Goal: Information Seeking & Learning: Learn about a topic

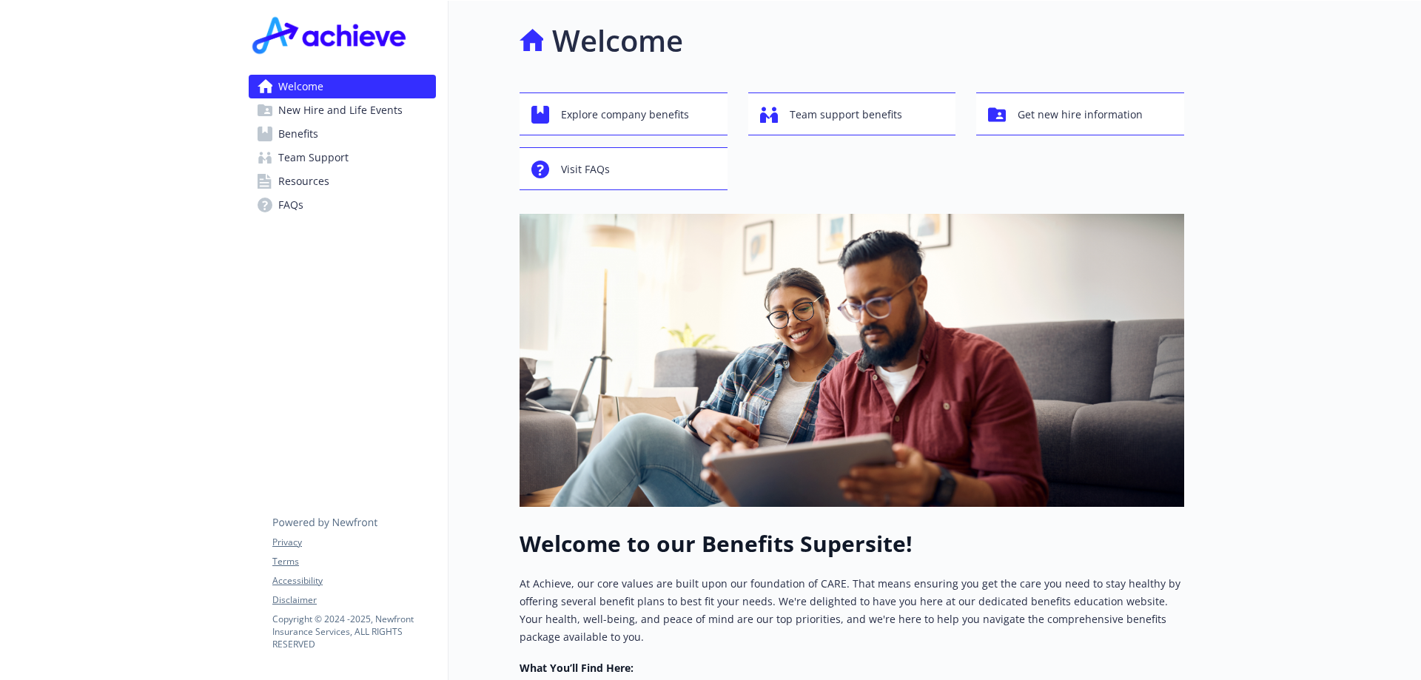
click at [316, 152] on span "Team Support" at bounding box center [313, 158] width 70 height 24
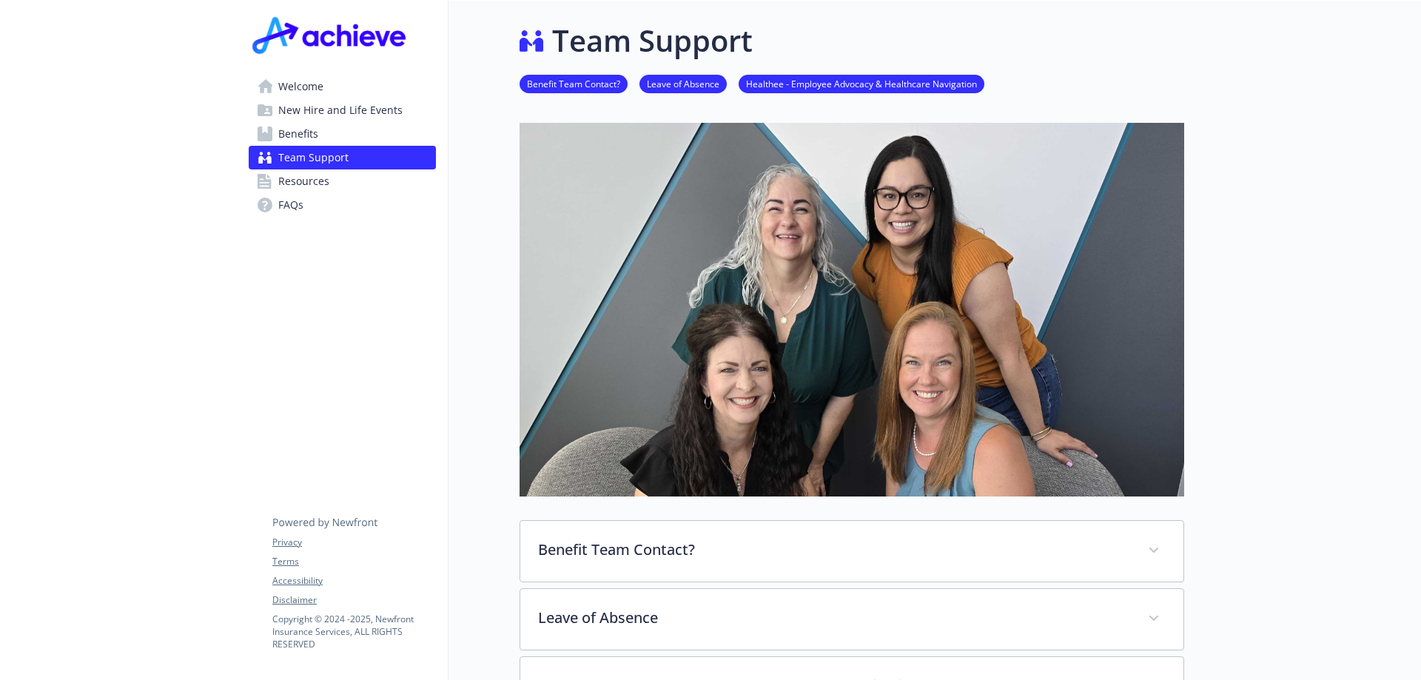
click at [352, 182] on link "Resources" at bounding box center [342, 181] width 187 height 24
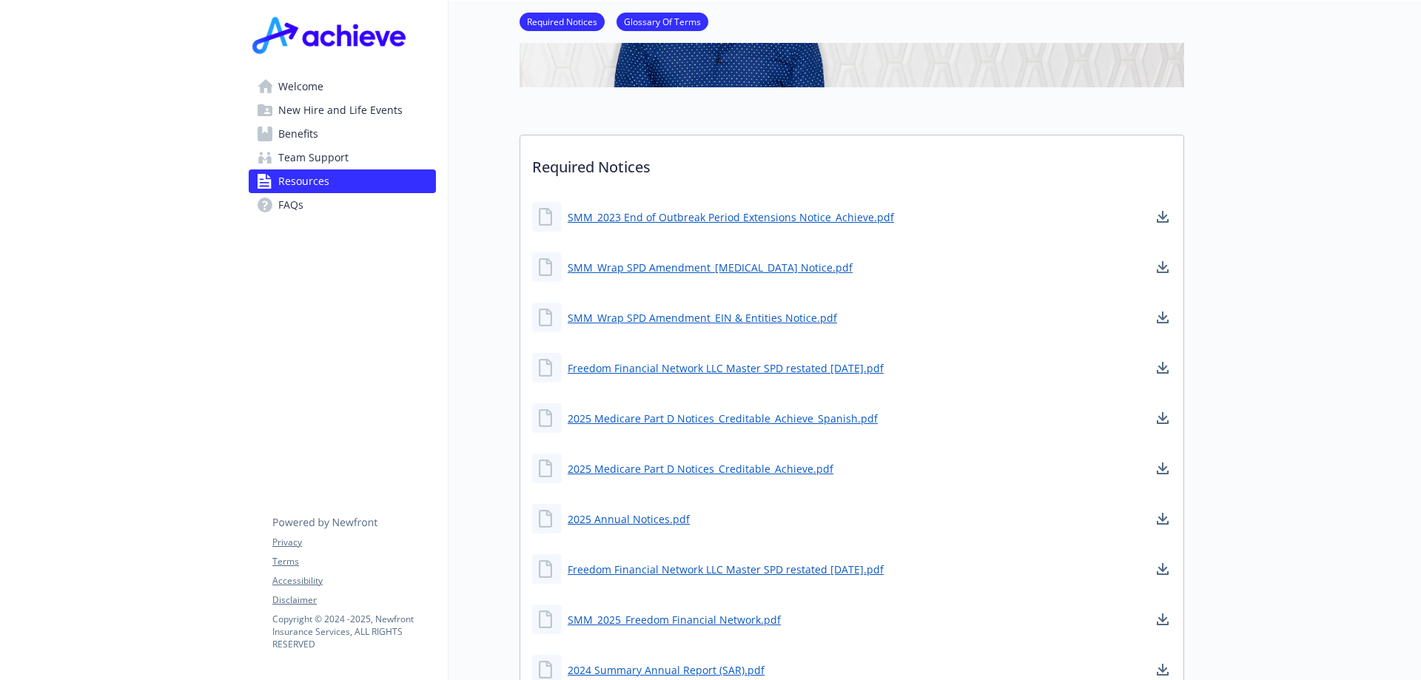
scroll to position [518, 0]
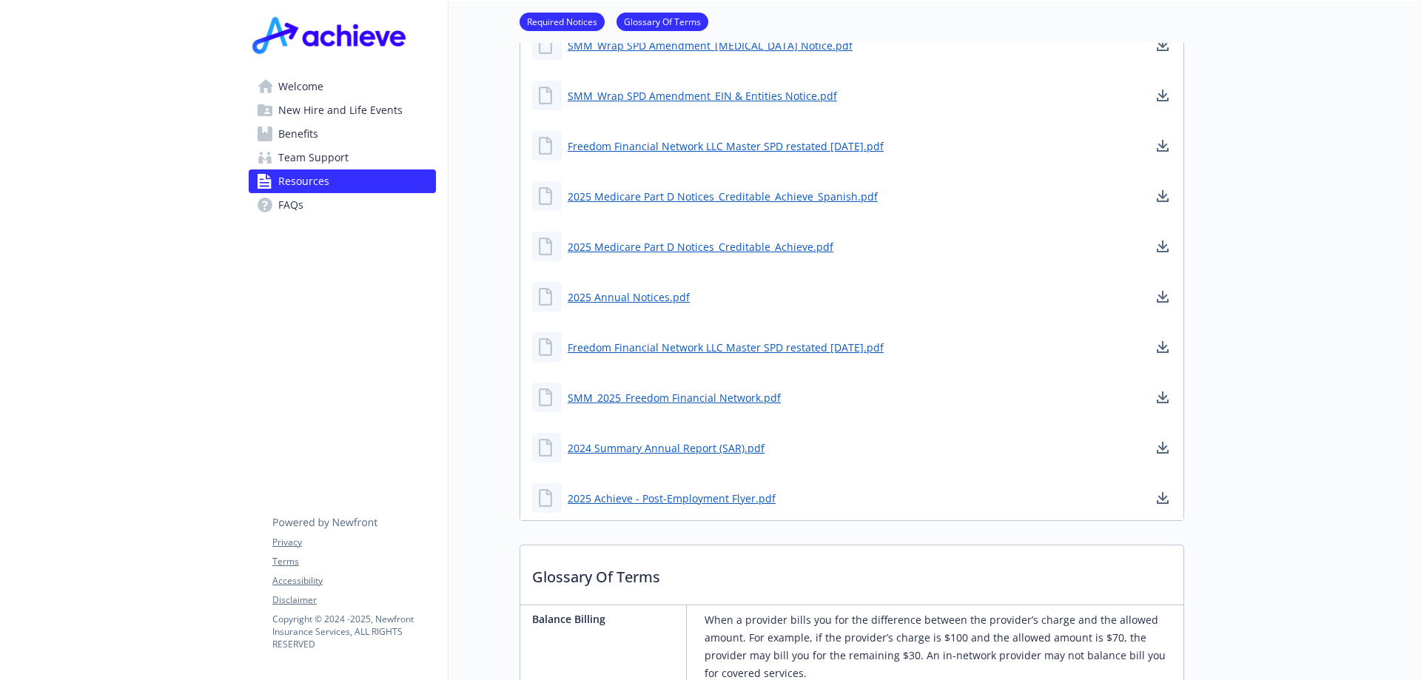
click at [301, 137] on span "Benefits" at bounding box center [298, 134] width 40 height 24
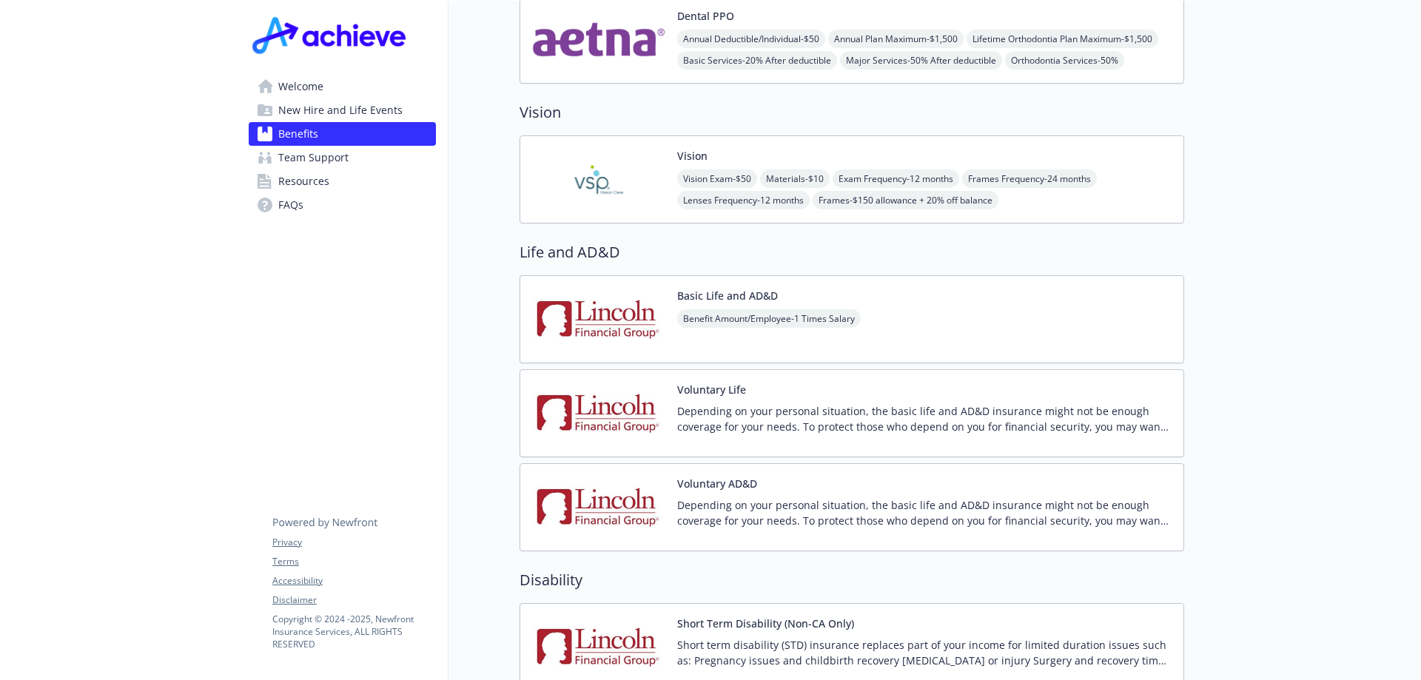
click at [349, 164] on link "Team Support" at bounding box center [342, 158] width 187 height 24
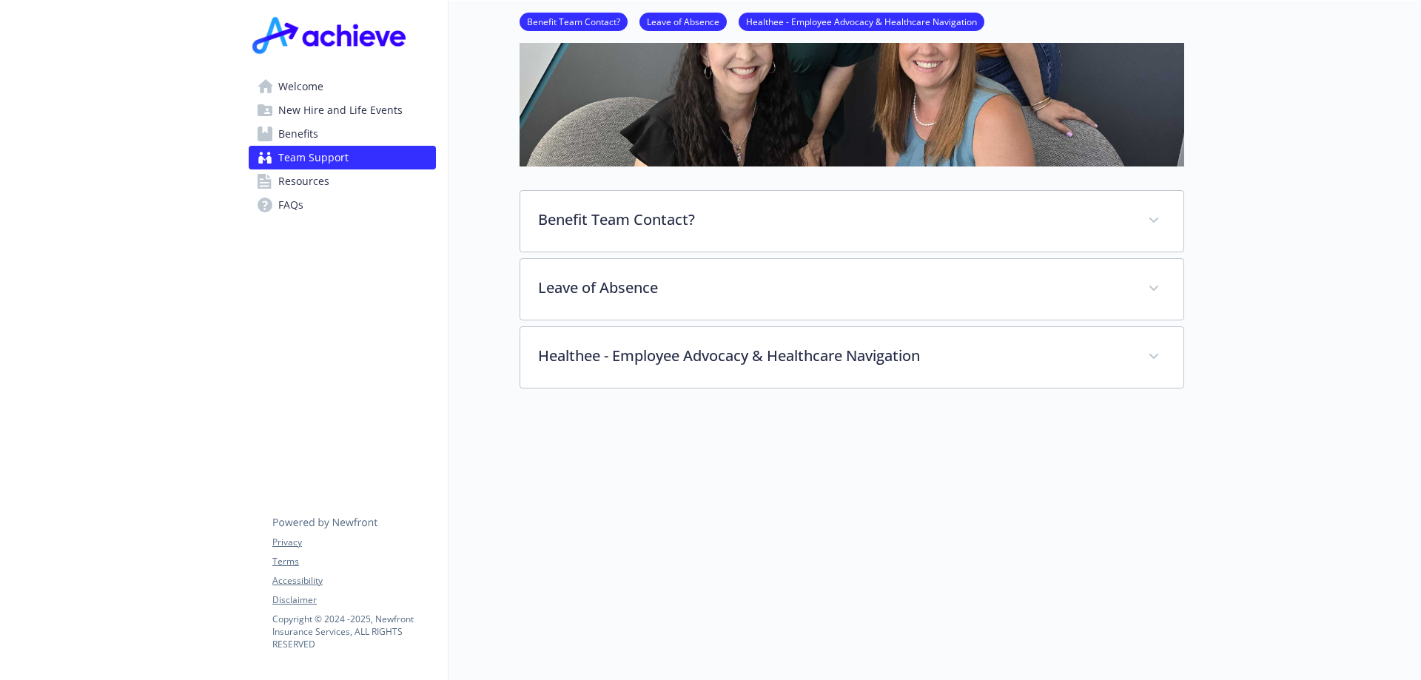
scroll to position [341, 0]
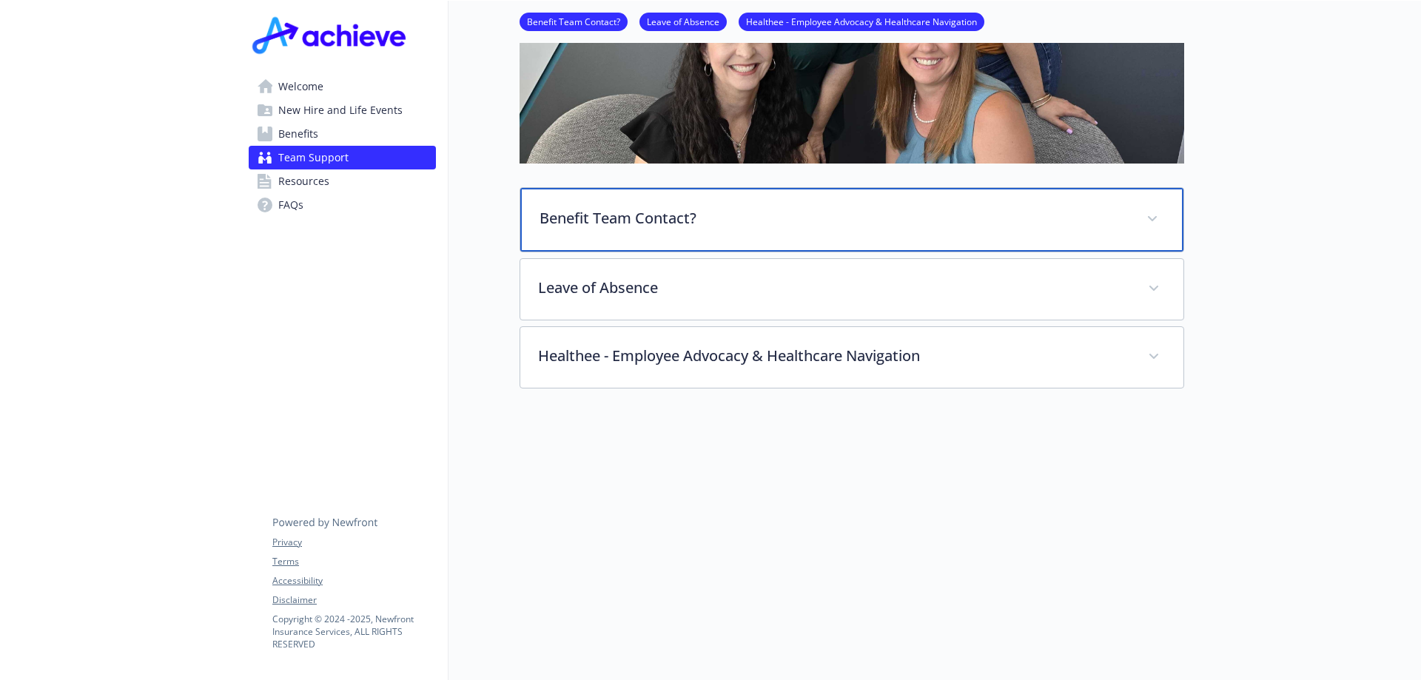
click at [807, 215] on p "Benefit Team Contact?" at bounding box center [834, 218] width 589 height 22
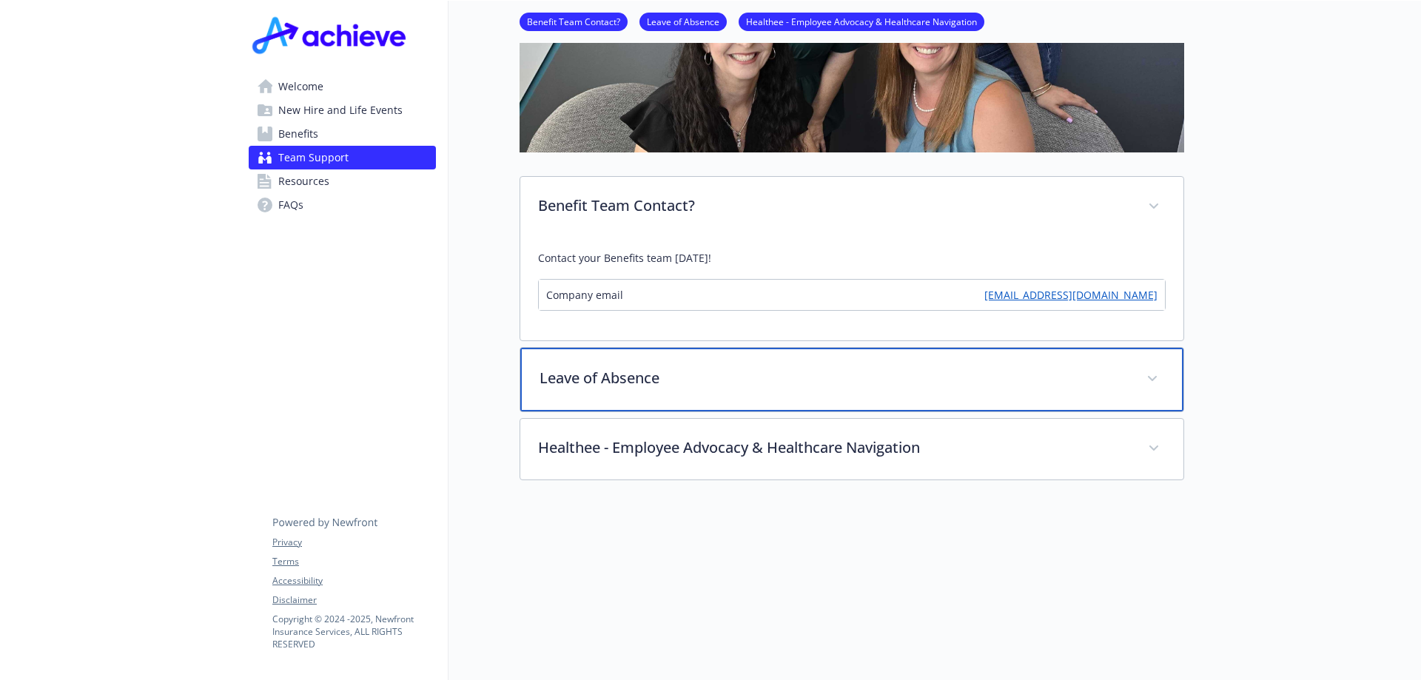
click at [1161, 376] on span at bounding box center [1153, 379] width 24 height 24
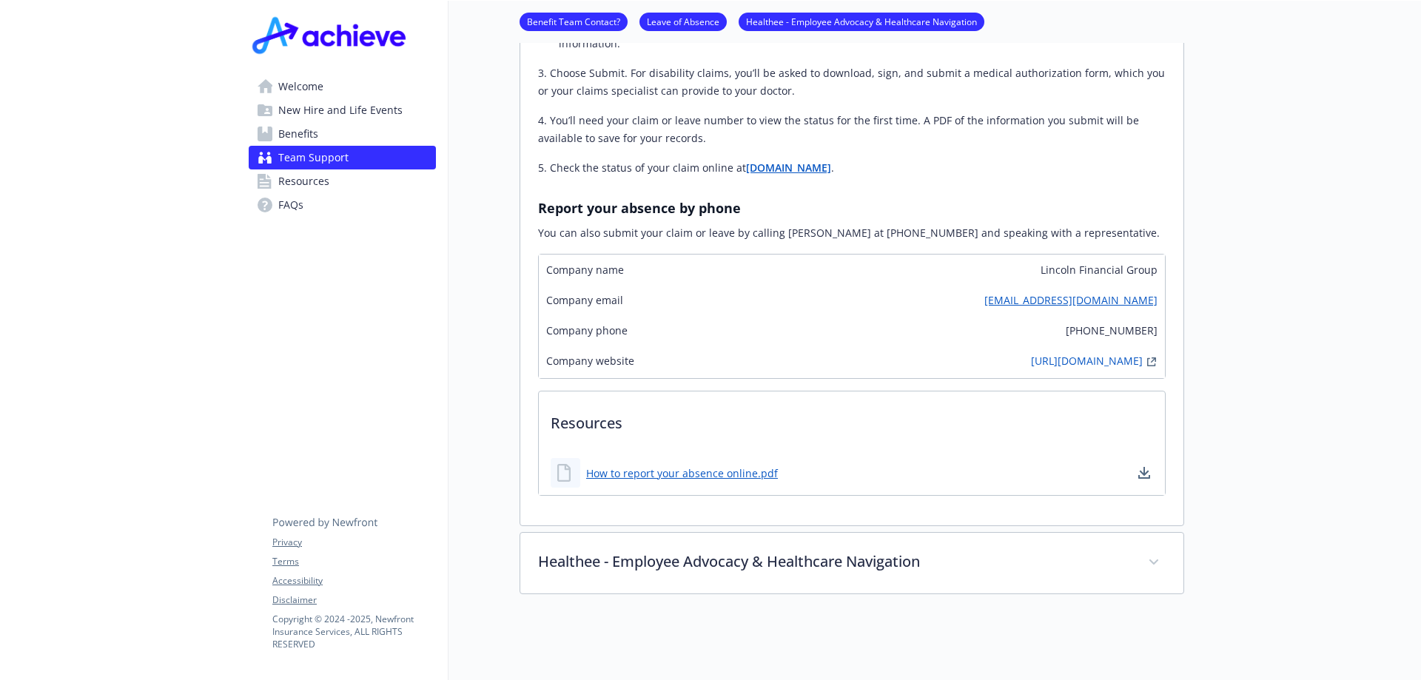
scroll to position [1227, 0]
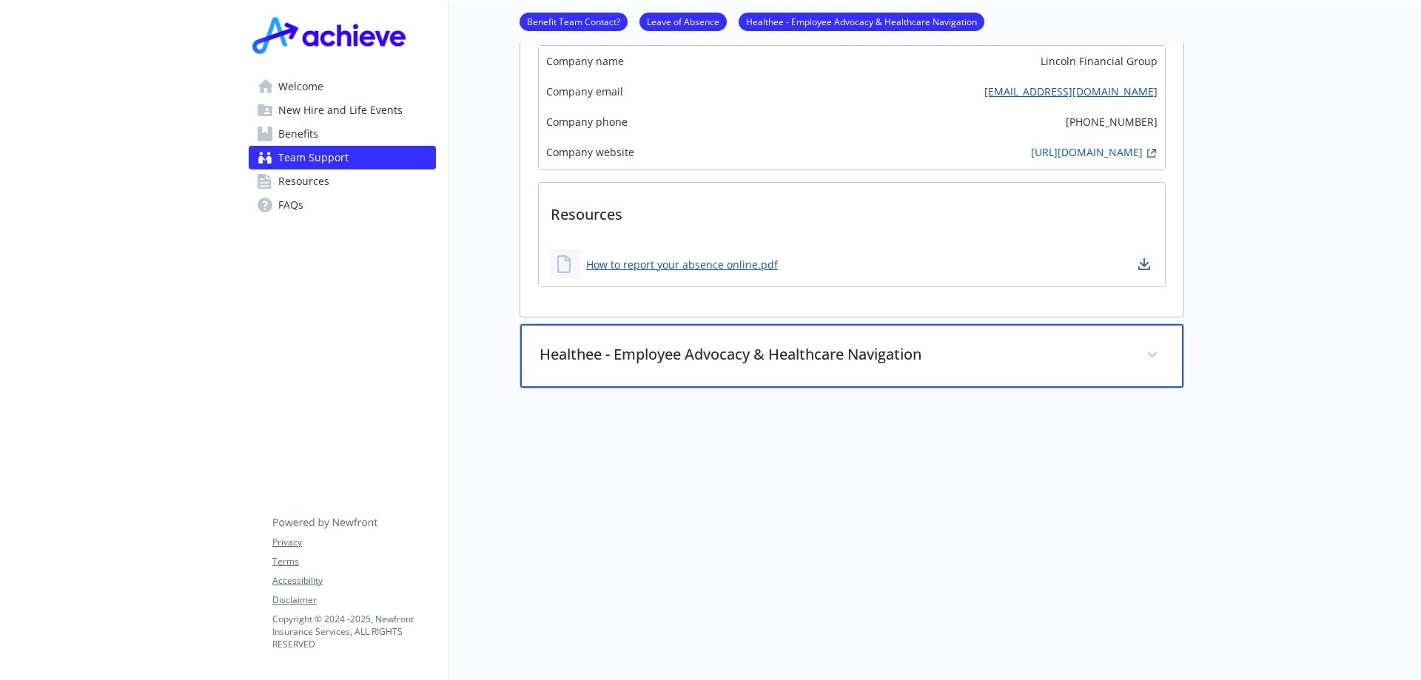
click at [1121, 343] on p "Healthee - Employee Advocacy & Healthcare Navigation" at bounding box center [834, 354] width 589 height 22
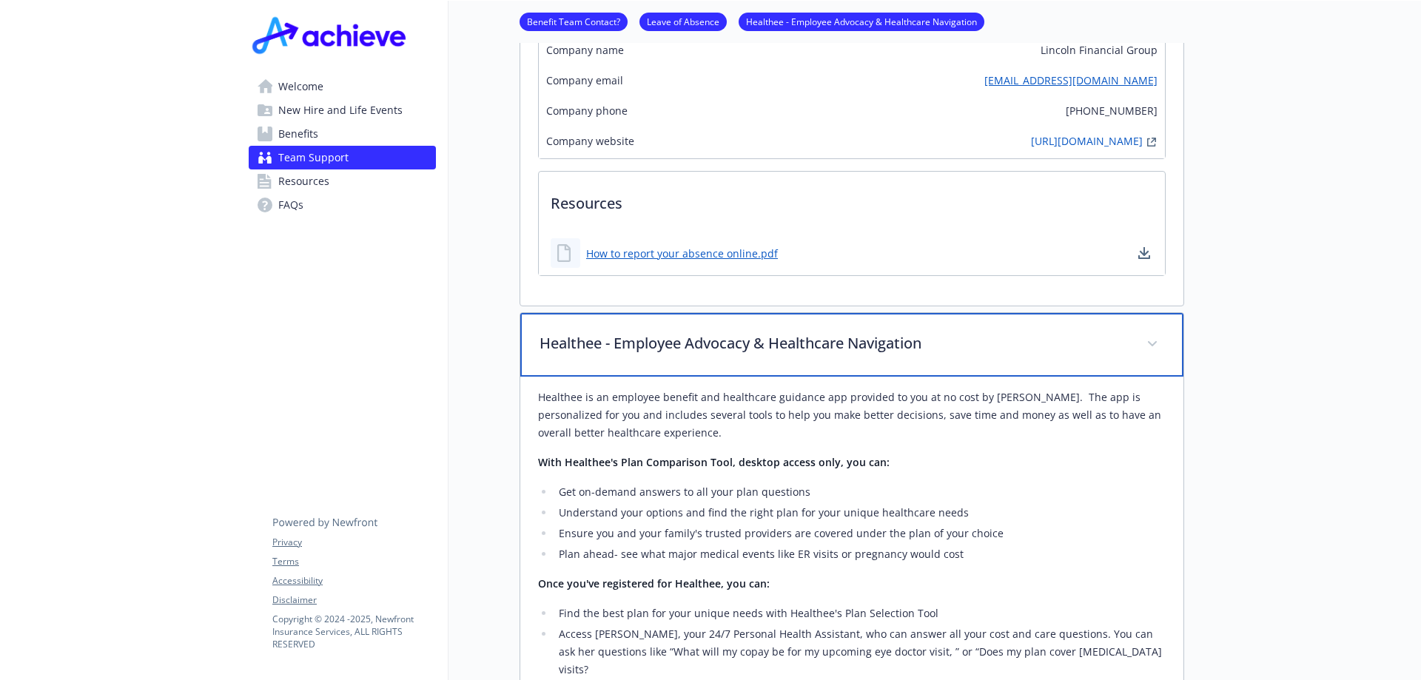
click at [1128, 350] on p "Healthee - Employee Advocacy & Healthcare Navigation" at bounding box center [834, 343] width 589 height 22
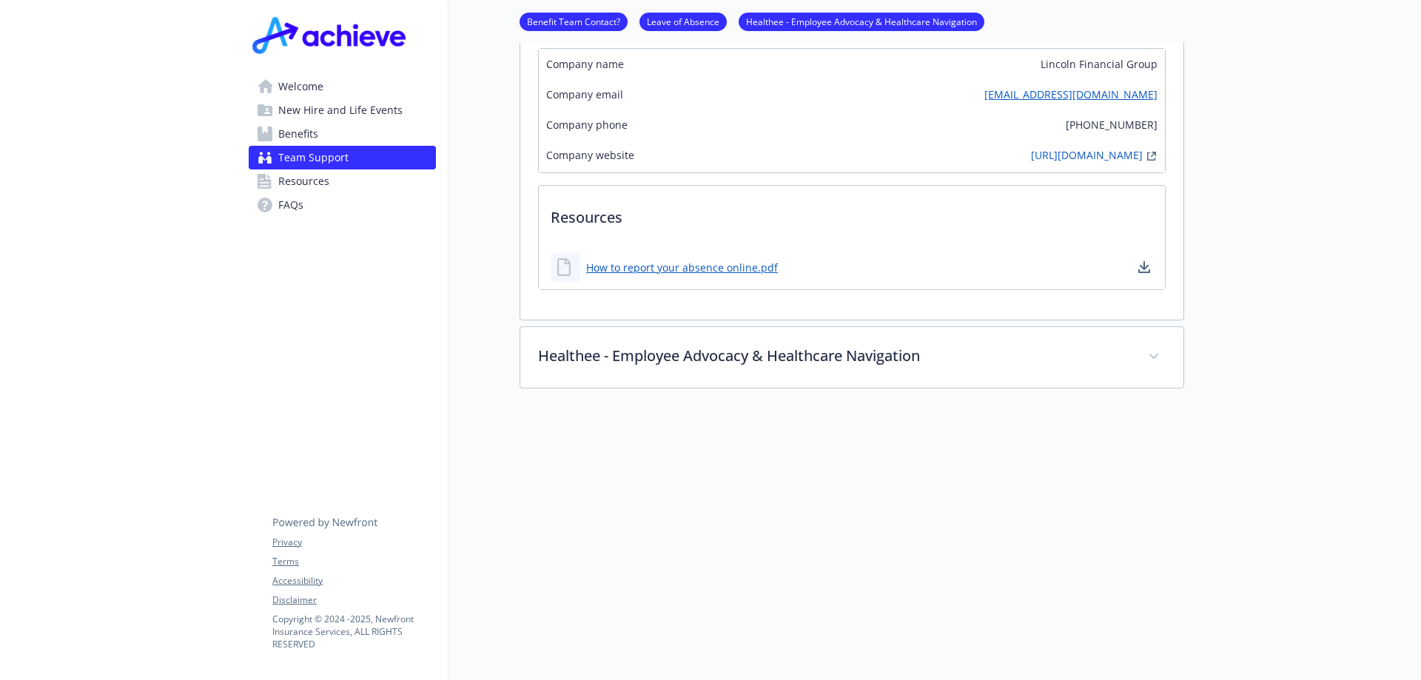
click at [332, 134] on link "Benefits" at bounding box center [342, 134] width 187 height 24
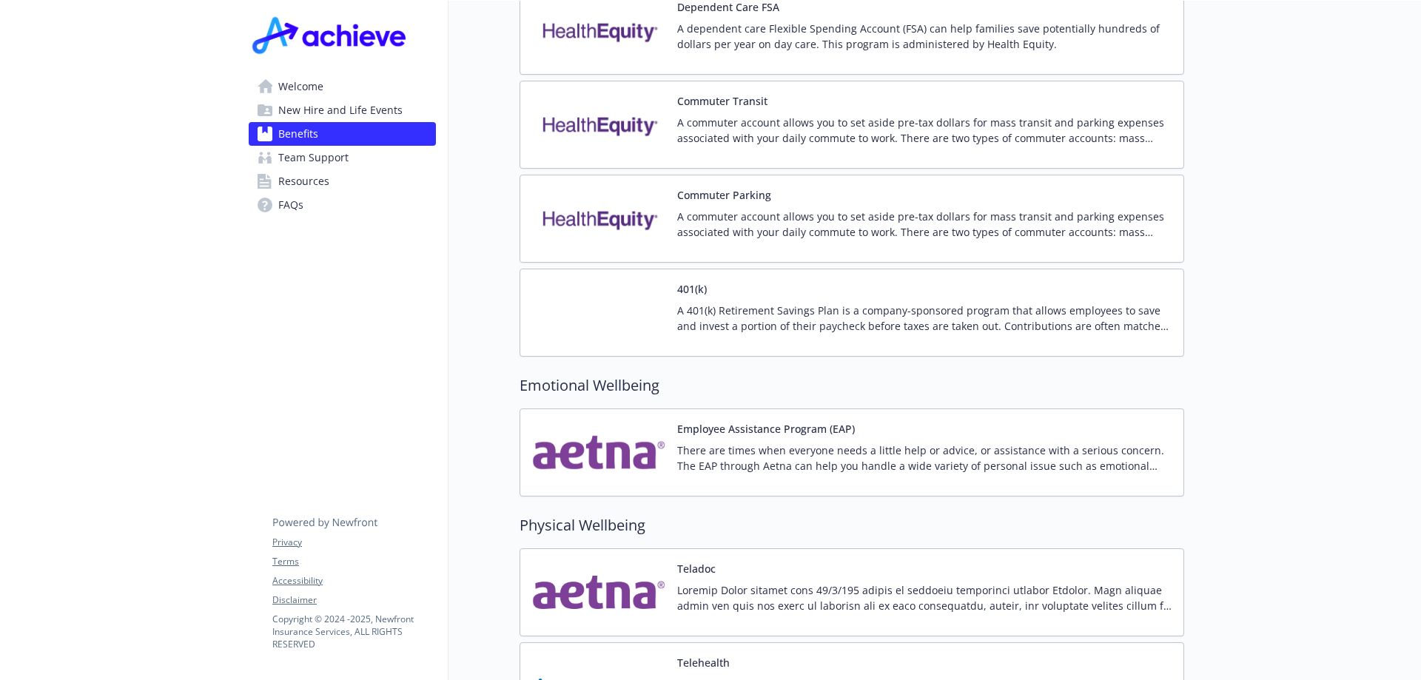
scroll to position [2829, 0]
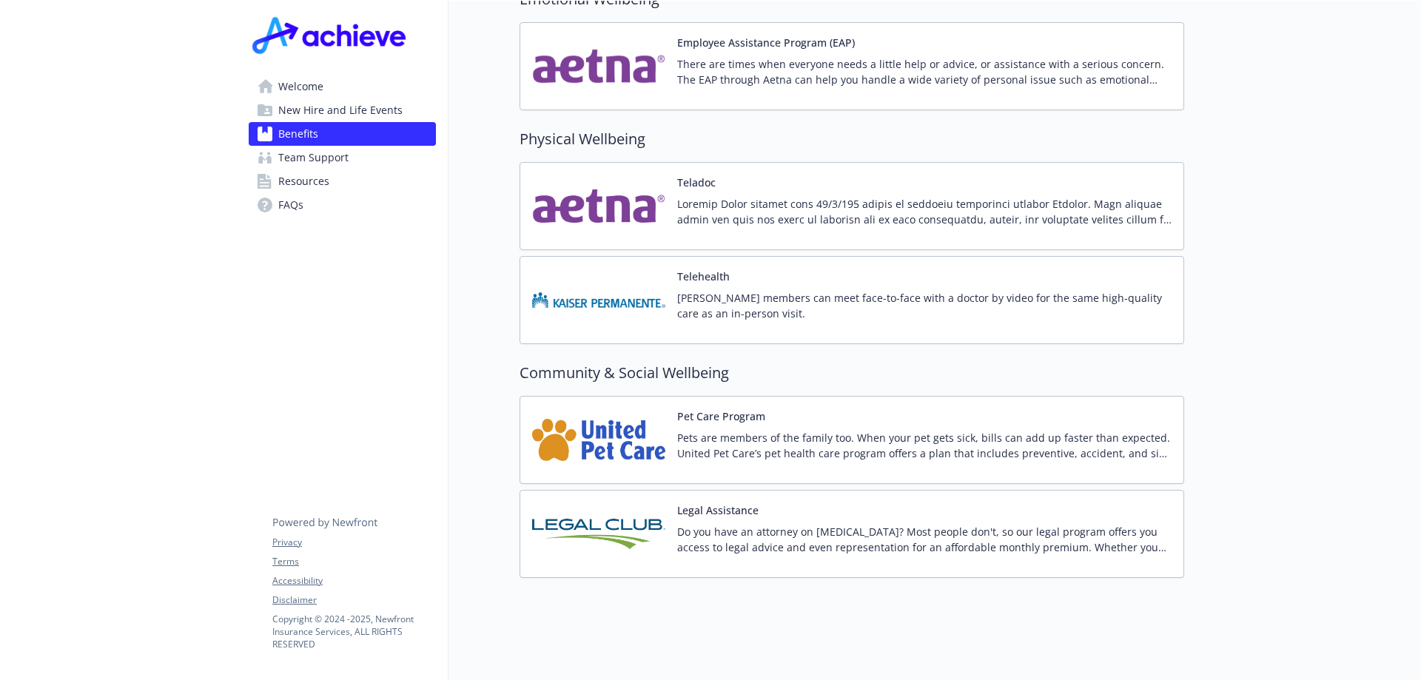
click at [999, 443] on p "Pets are members of the family too. When your pet gets sick, bills can add up f…" at bounding box center [924, 445] width 494 height 31
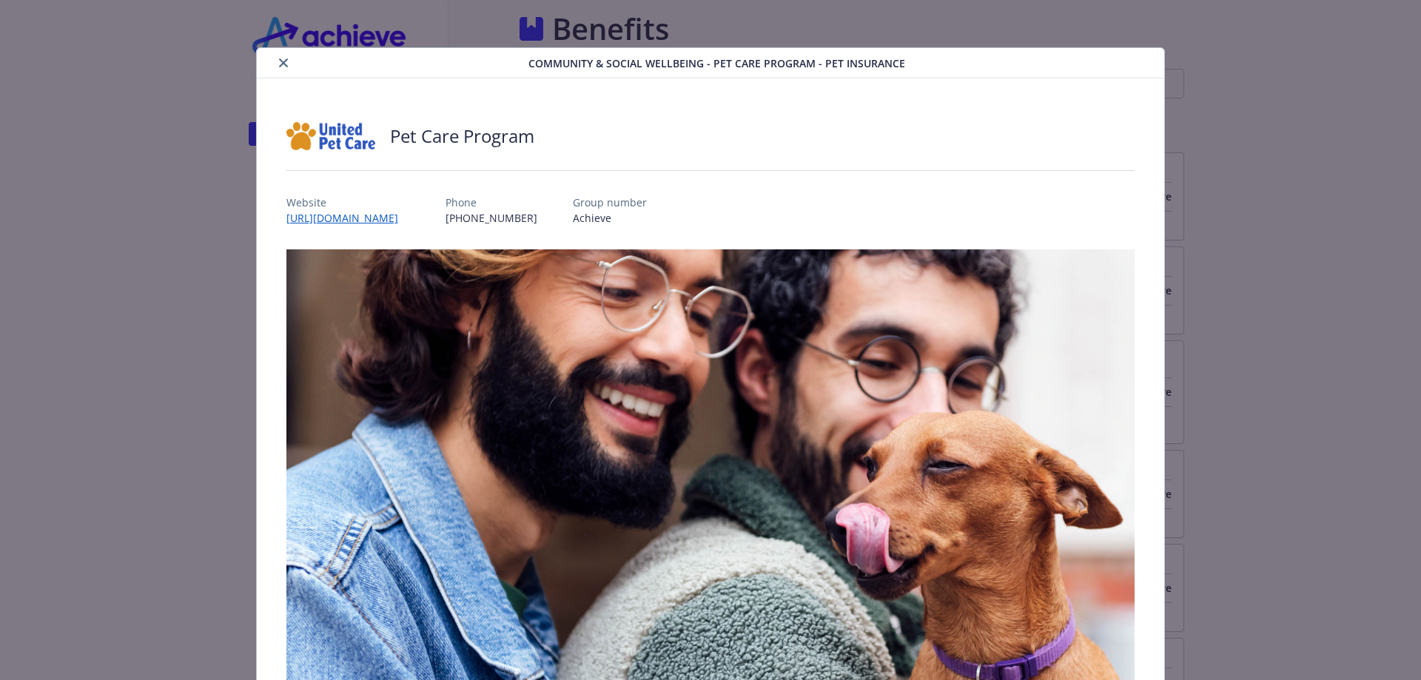
scroll to position [2829, 0]
click at [282, 65] on icon "close" at bounding box center [283, 62] width 9 height 9
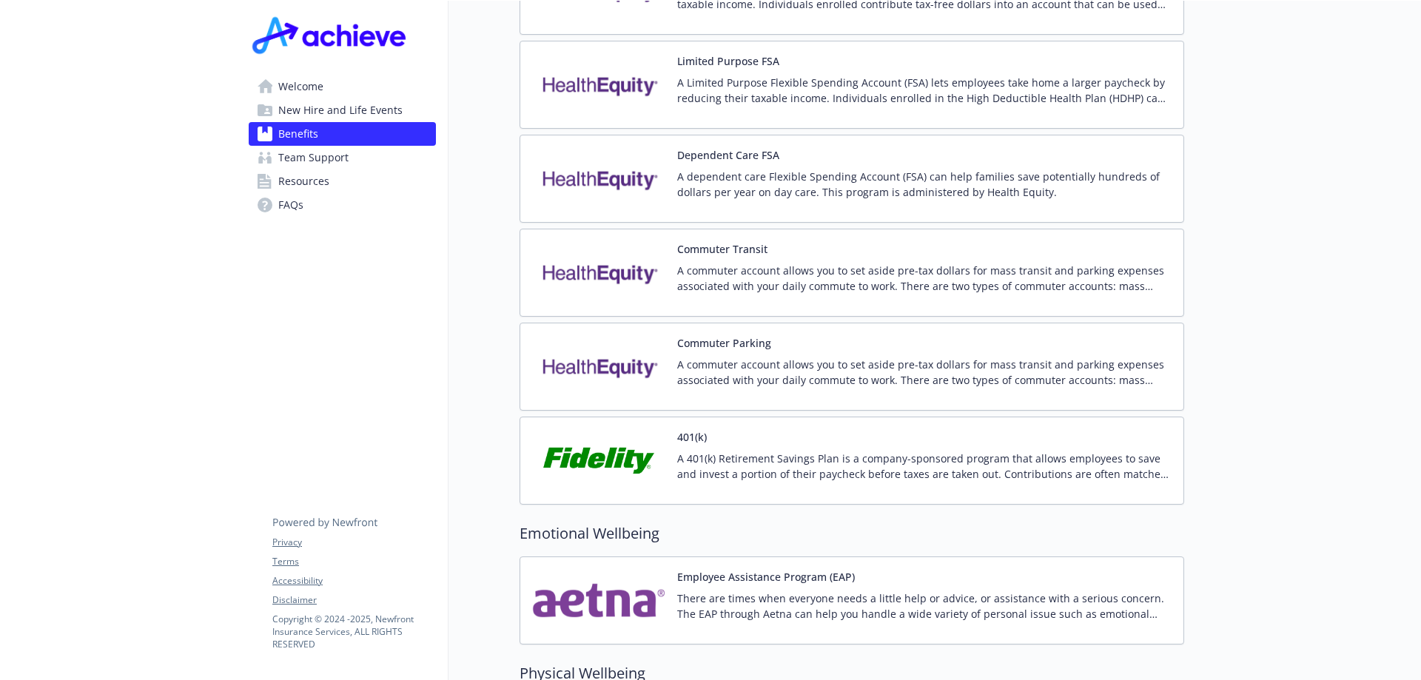
scroll to position [2813, 0]
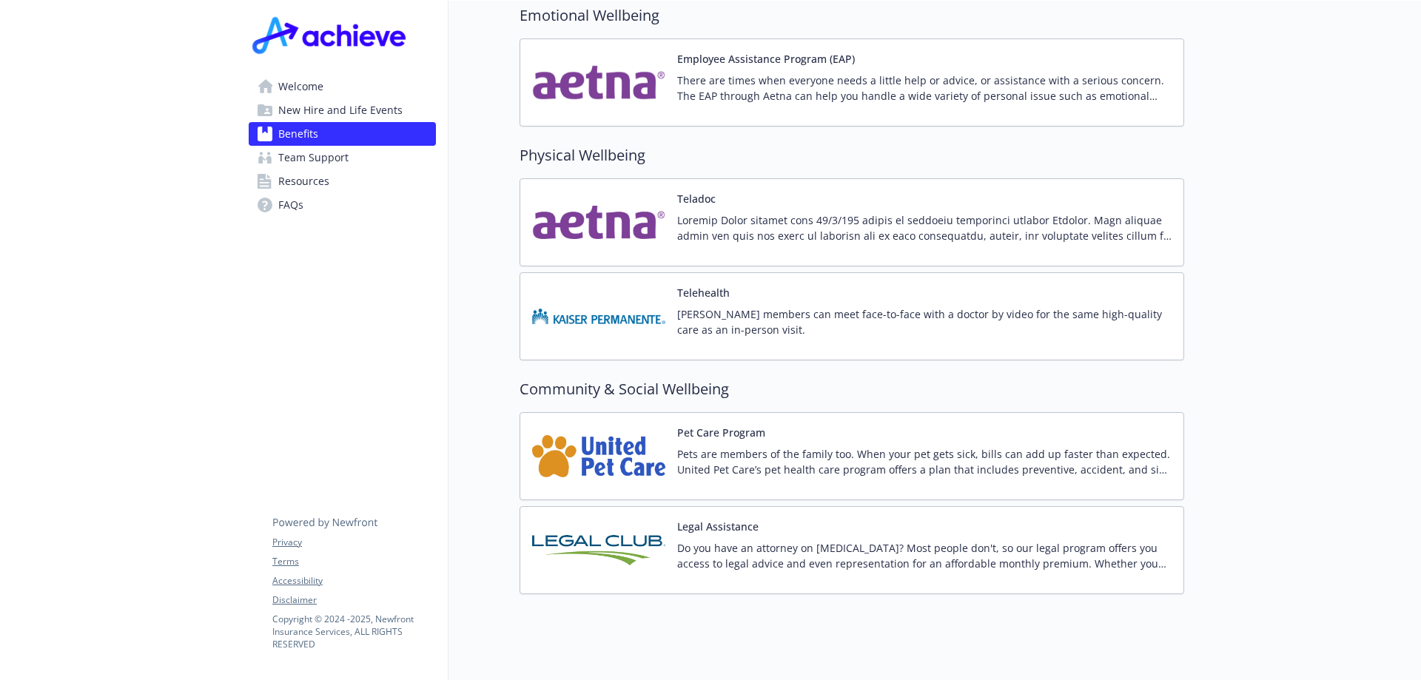
click at [747, 446] on p "Pets are members of the family too. When your pet gets sick, bills can add up f…" at bounding box center [924, 461] width 494 height 31
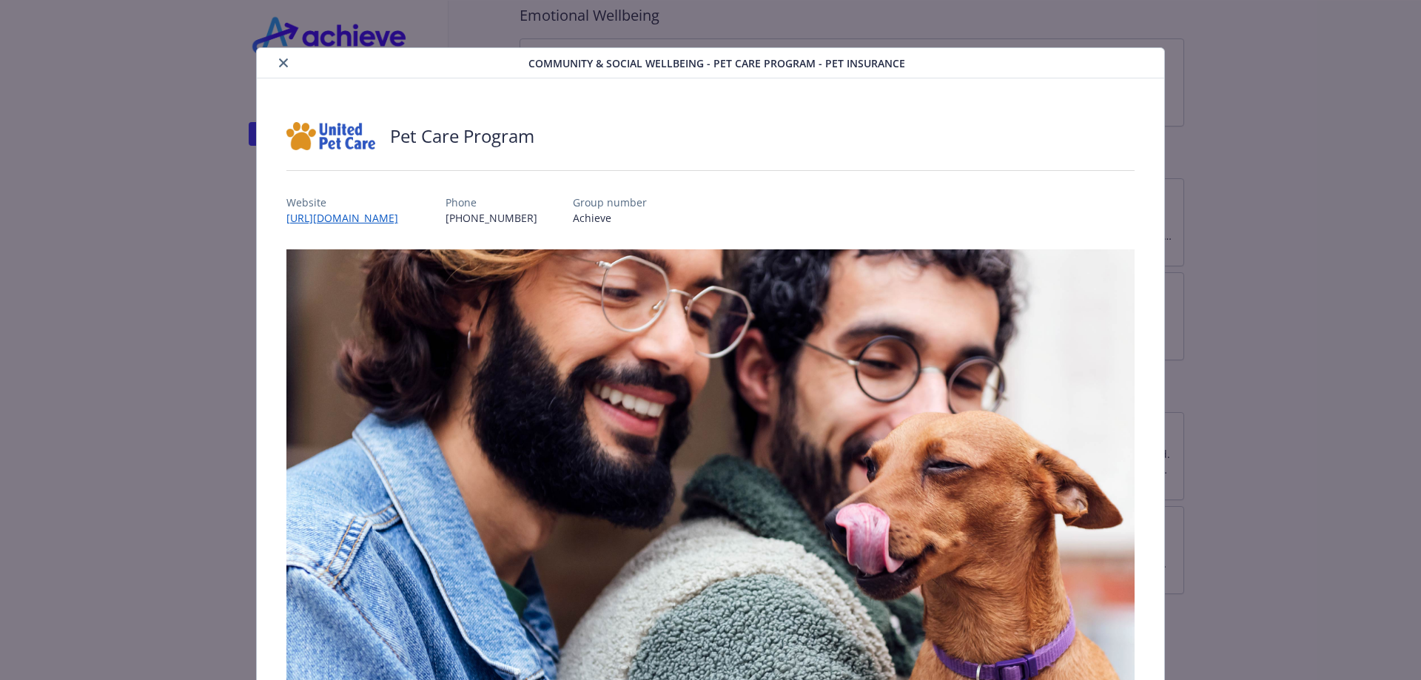
scroll to position [44, 0]
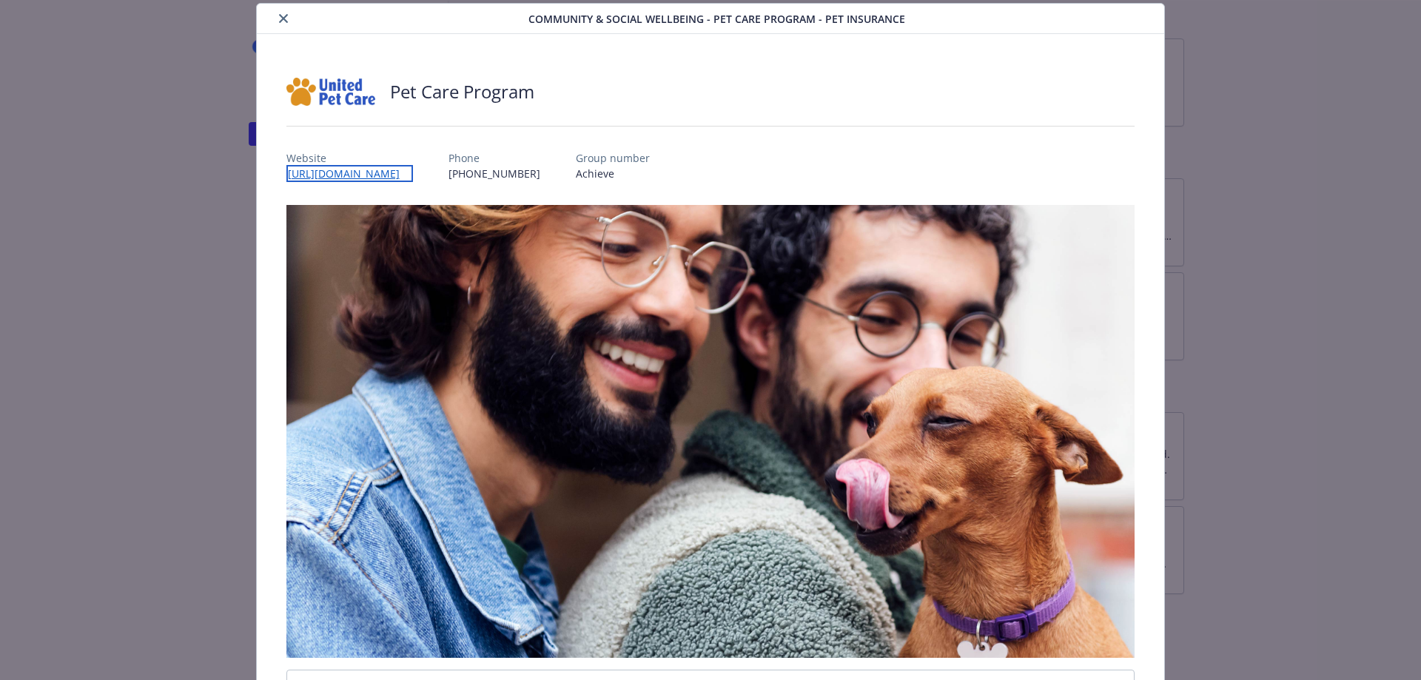
click at [413, 175] on link "[URL][DOMAIN_NAME]" at bounding box center [349, 173] width 127 height 17
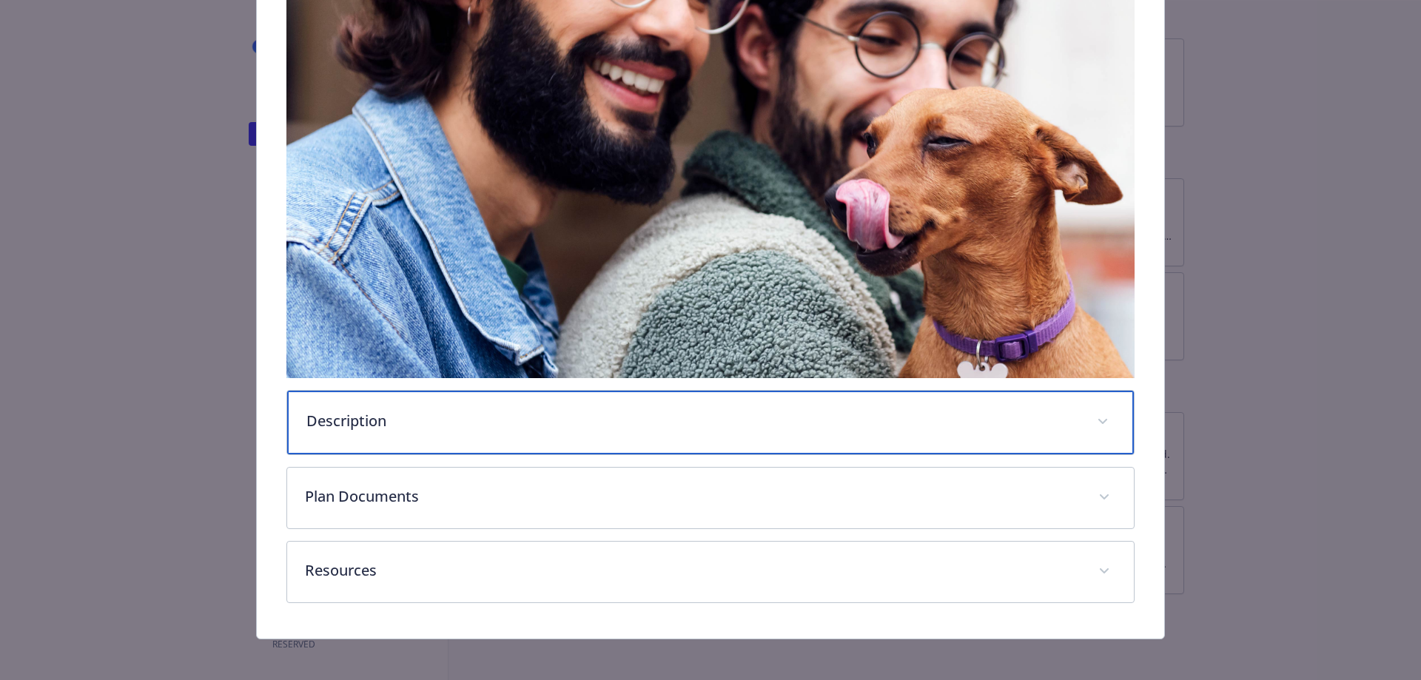
click at [511, 406] on div "Description" at bounding box center [710, 423] width 847 height 64
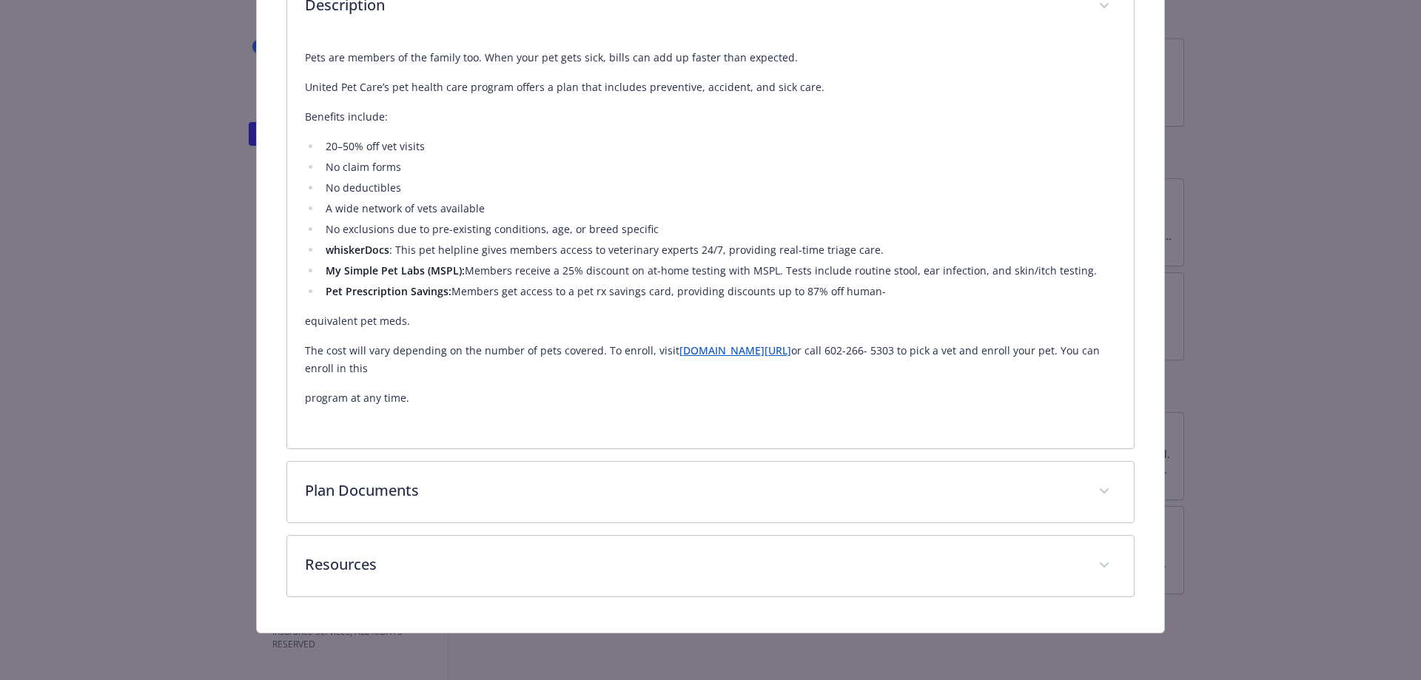
scroll to position [736, 0]
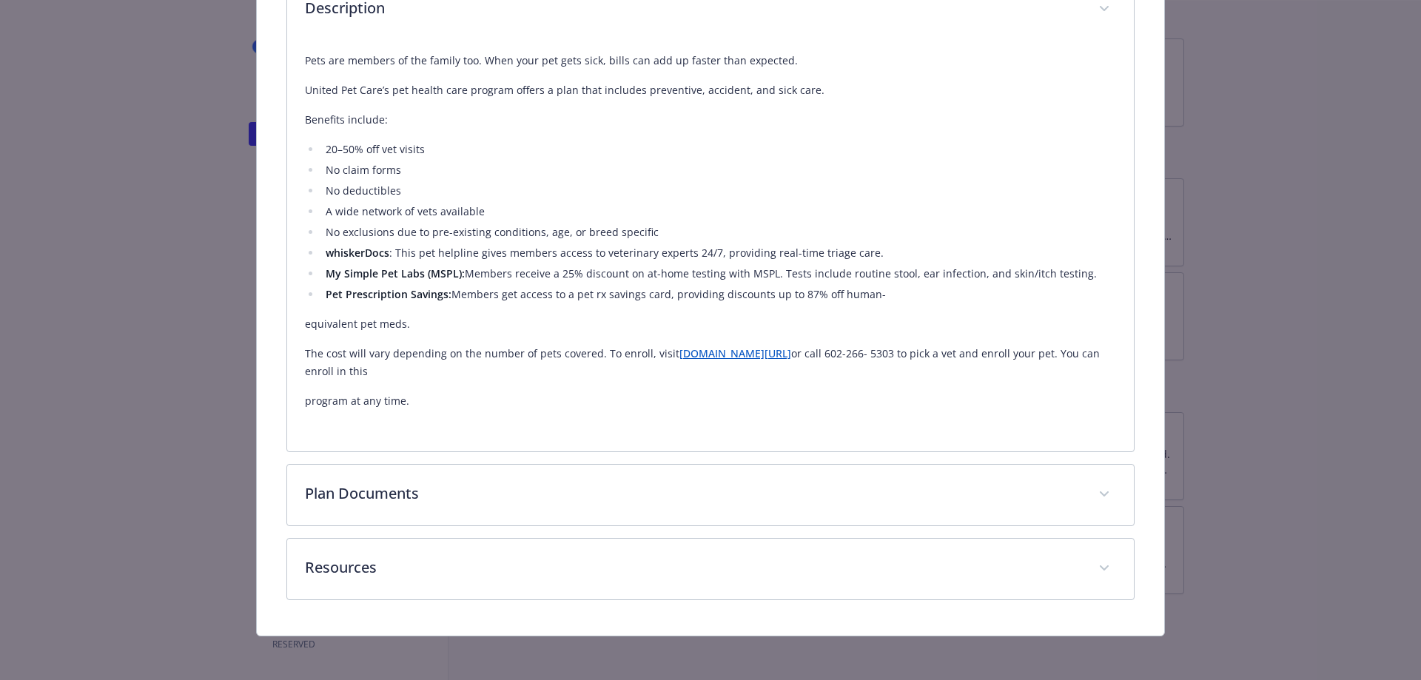
click at [521, 459] on div "Description Pets are members of the family too. When your pet gets sick, bills …" at bounding box center [710, 57] width 849 height 1087
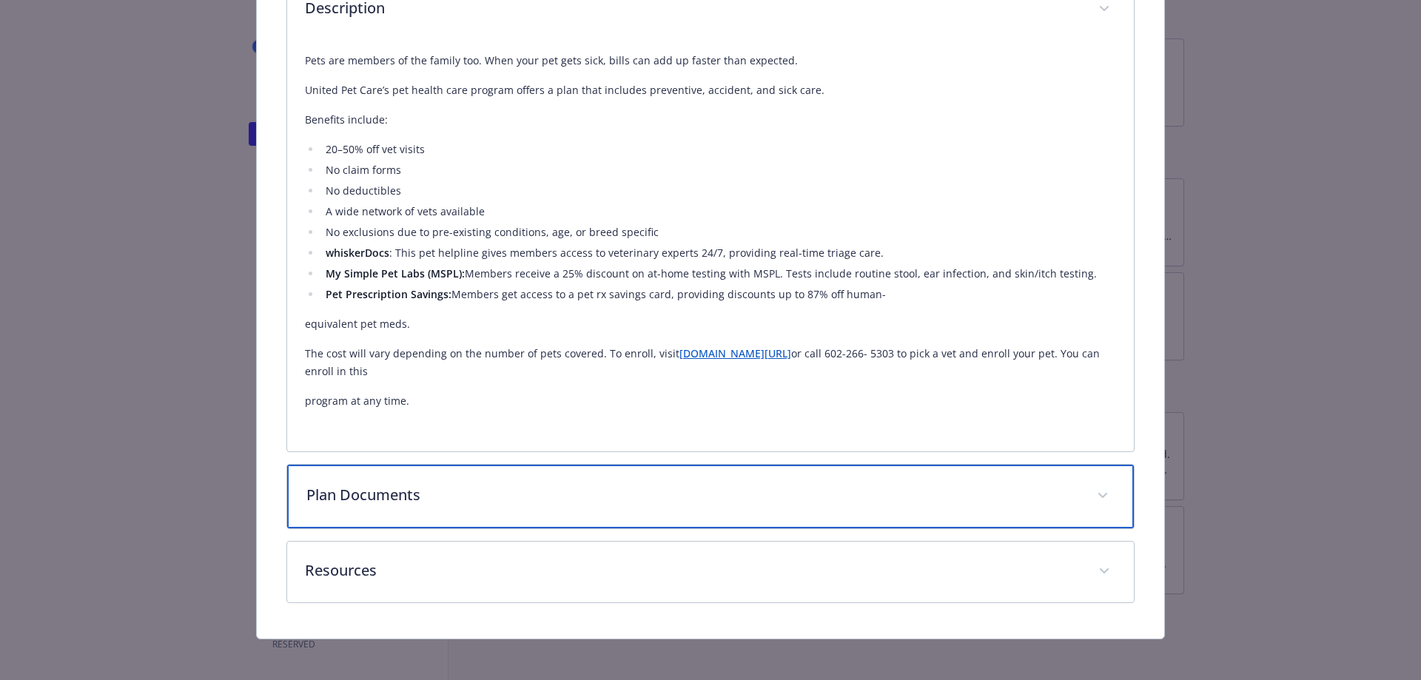
click at [529, 494] on p "Plan Documents" at bounding box center [692, 495] width 773 height 22
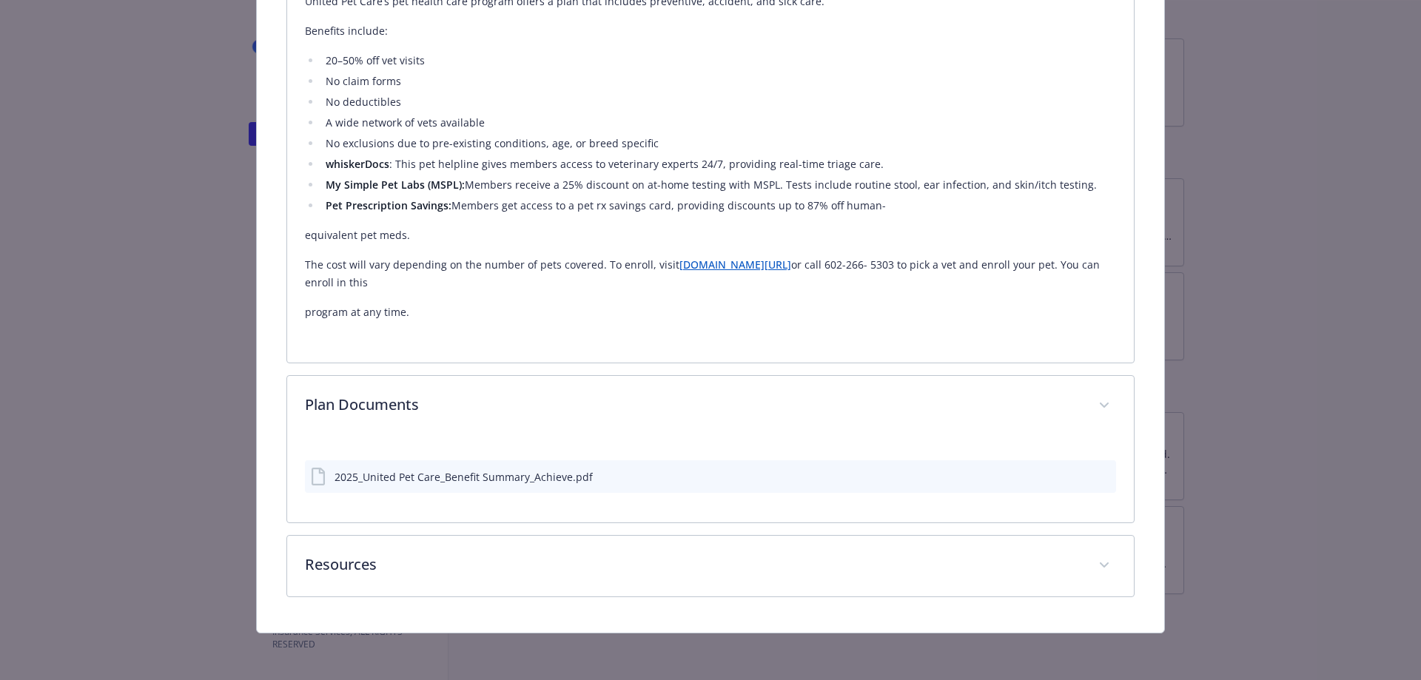
click at [528, 473] on div "2025_United Pet Care_Benefit Summary_Achieve.pdf" at bounding box center [464, 477] width 258 height 16
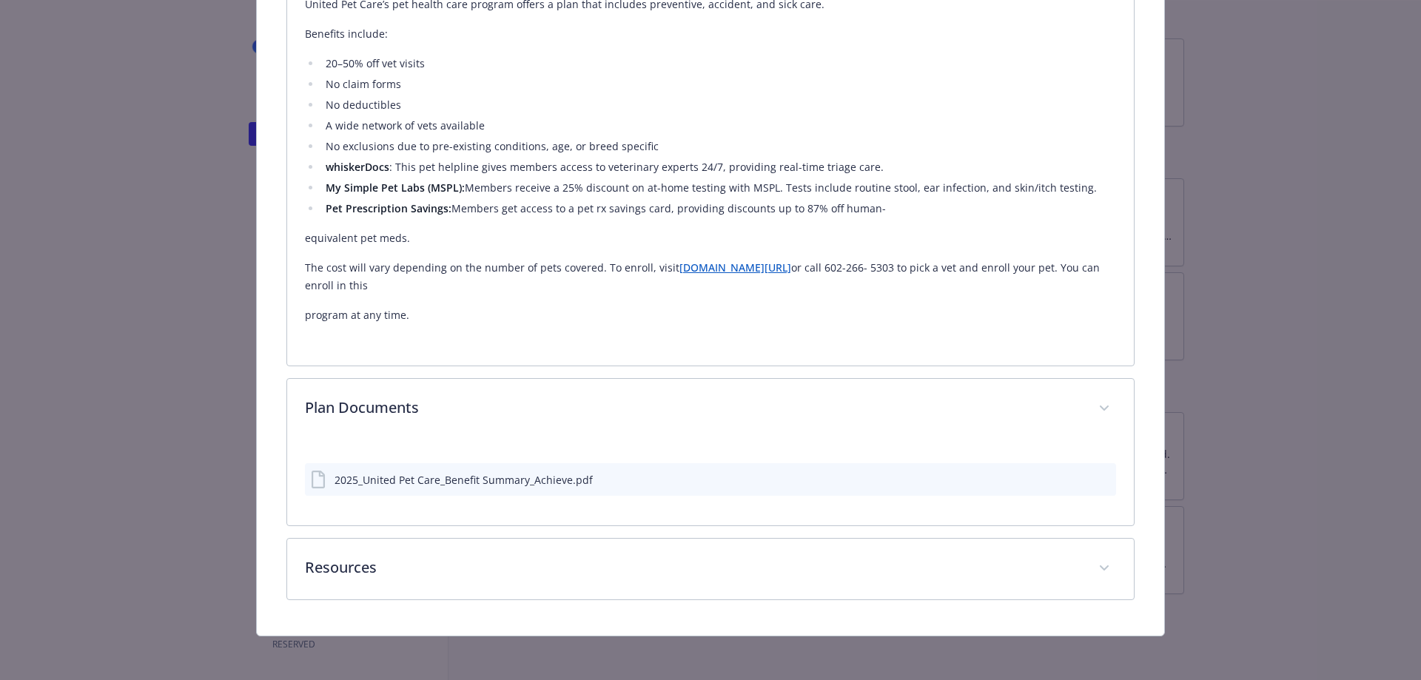
click at [1072, 477] on icon "download file" at bounding box center [1078, 479] width 12 height 12
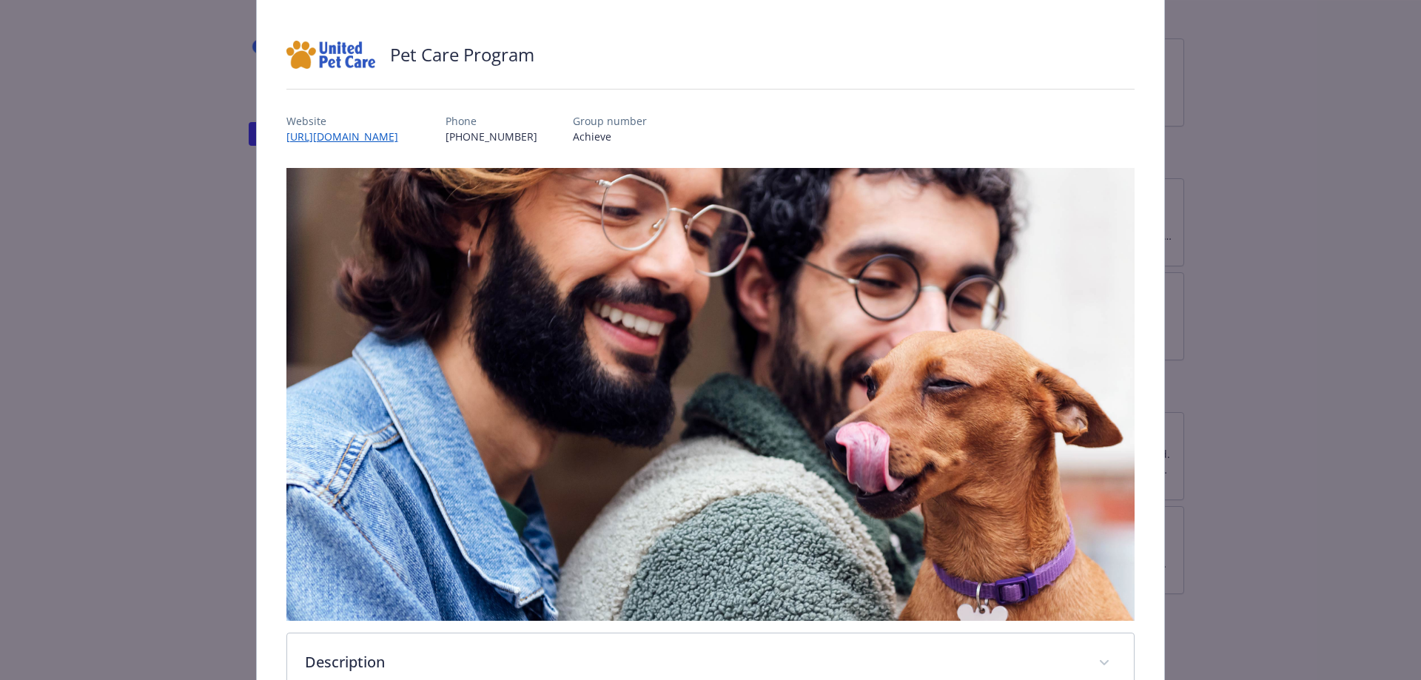
scroll to position [0, 0]
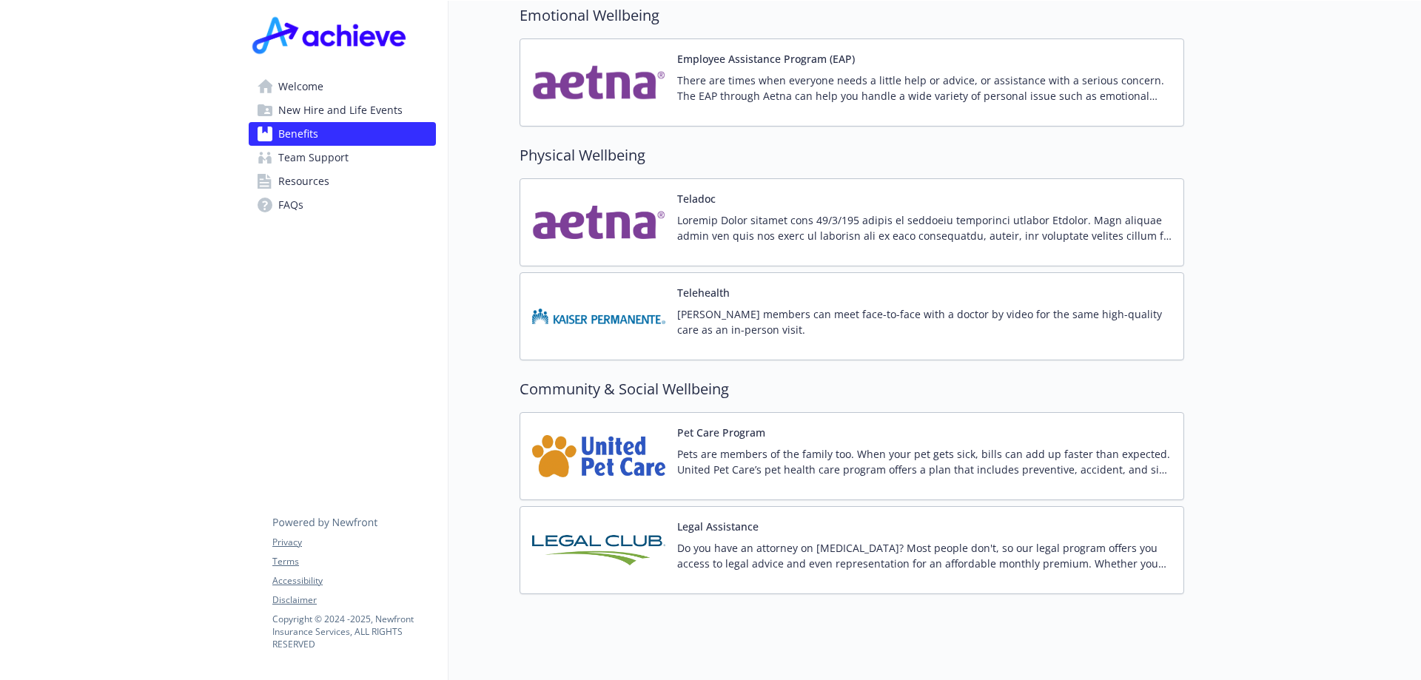
click at [284, 200] on span "FAQs" at bounding box center [290, 205] width 25 height 24
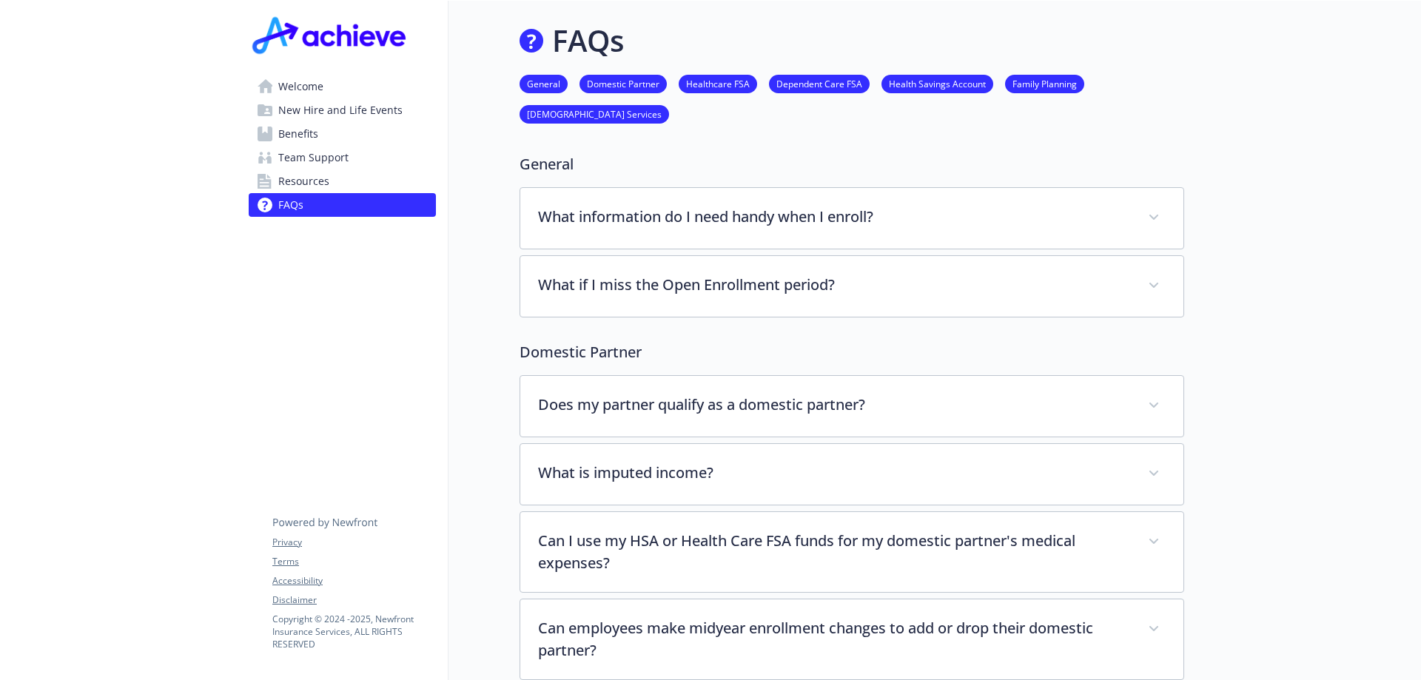
click at [325, 178] on span "Resources" at bounding box center [303, 181] width 51 height 24
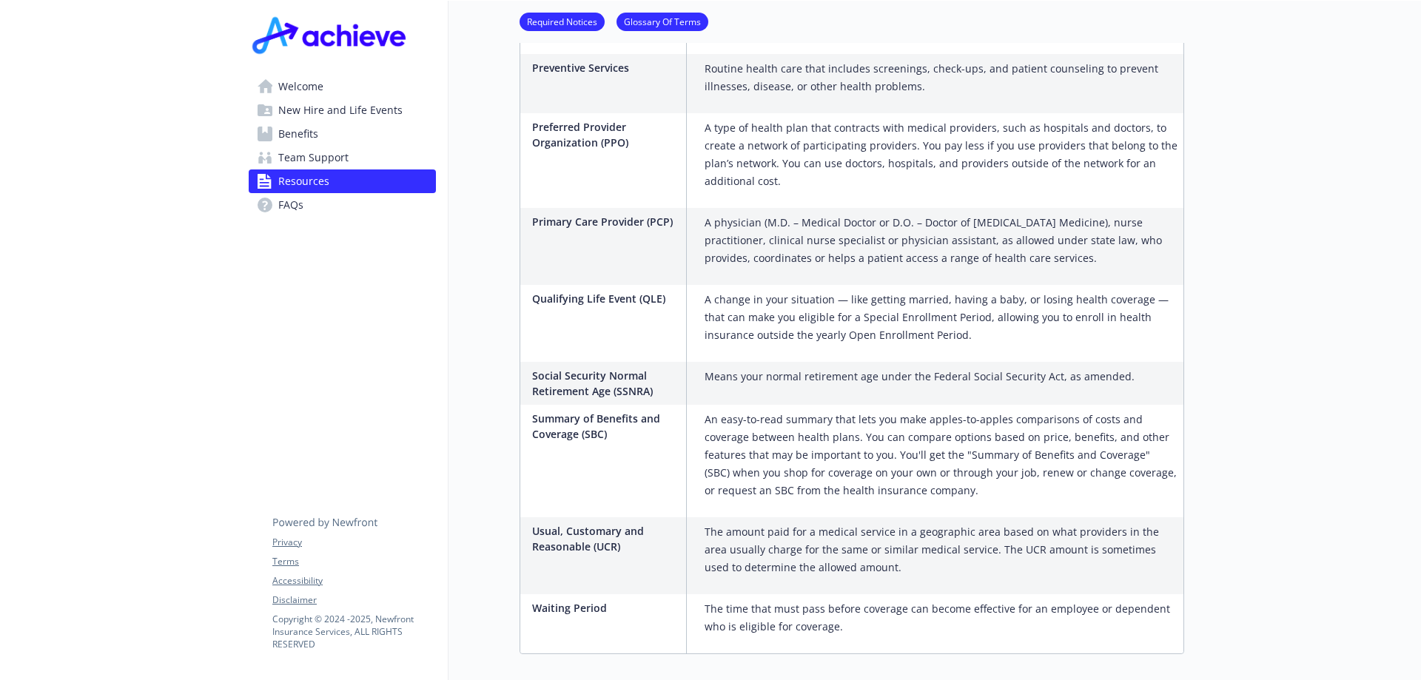
scroll to position [2689, 0]
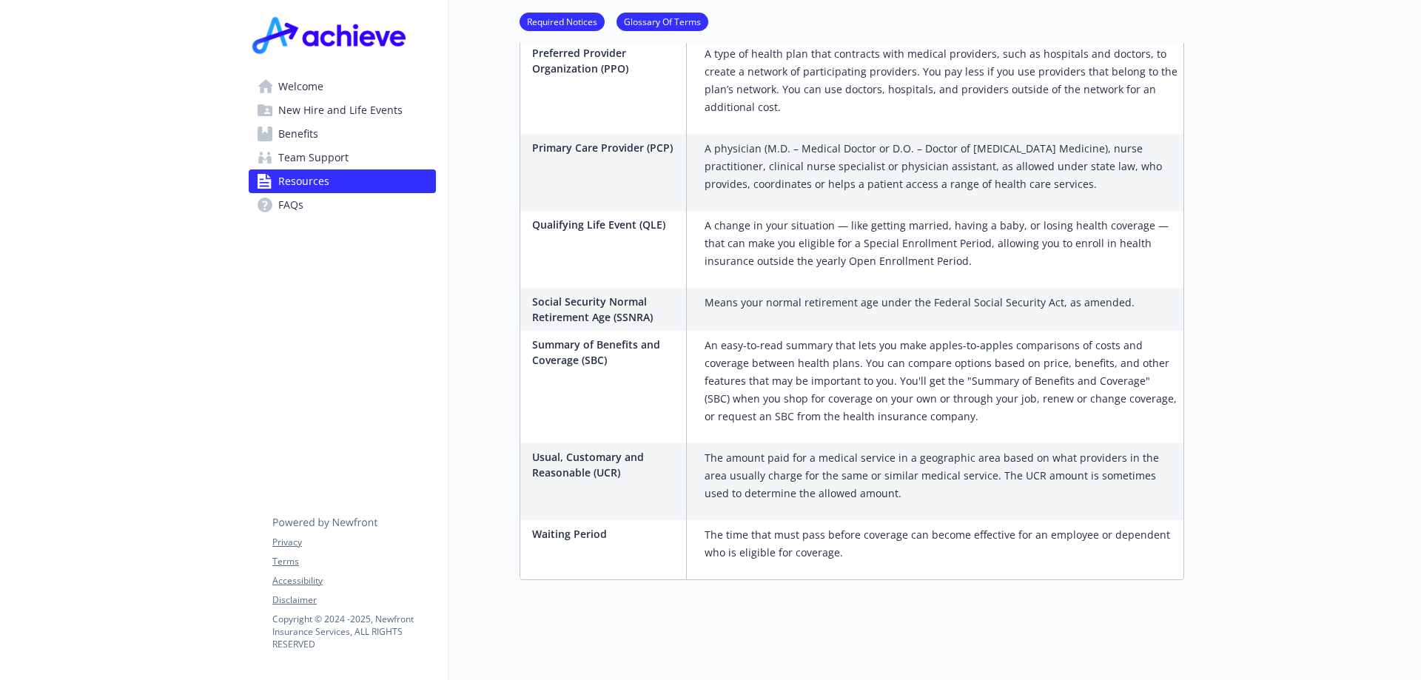
click at [352, 111] on span "New Hire and Life Events" at bounding box center [340, 110] width 124 height 24
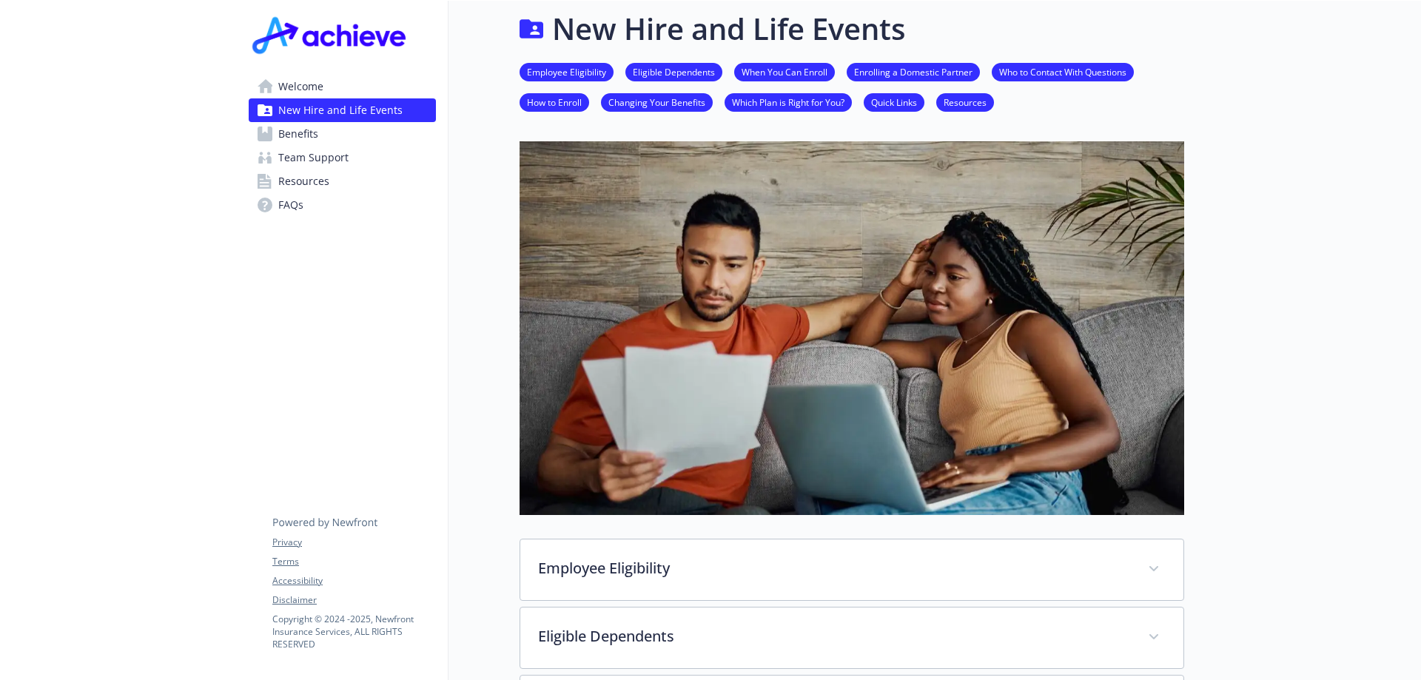
scroll to position [910, 0]
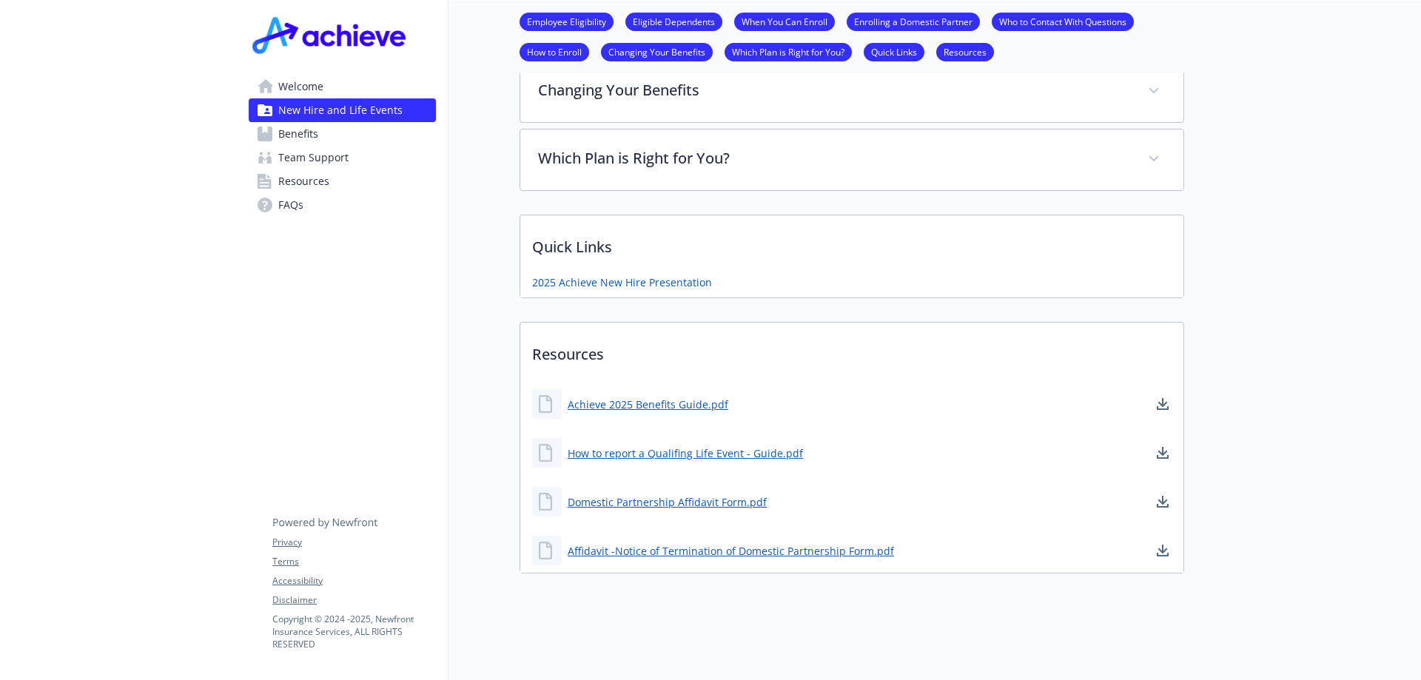
click at [298, 87] on span "Welcome" at bounding box center [300, 87] width 45 height 24
